Goal: Browse casually

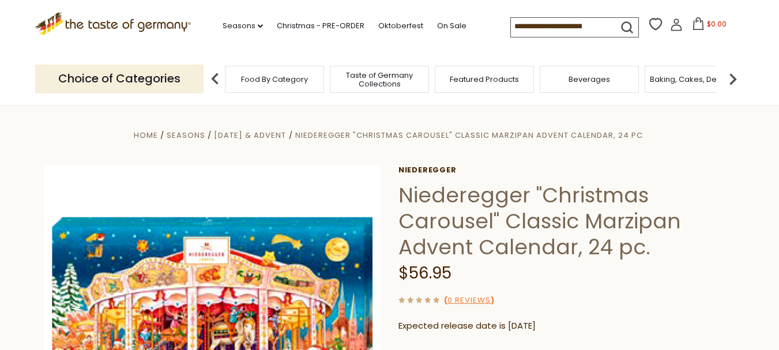
click at [131, 27] on icon ".st0{fill:#EDD300;} .st1{fill:#D33E21;}" at bounding box center [113, 24] width 156 height 24
